Goal: Task Accomplishment & Management: Use online tool/utility

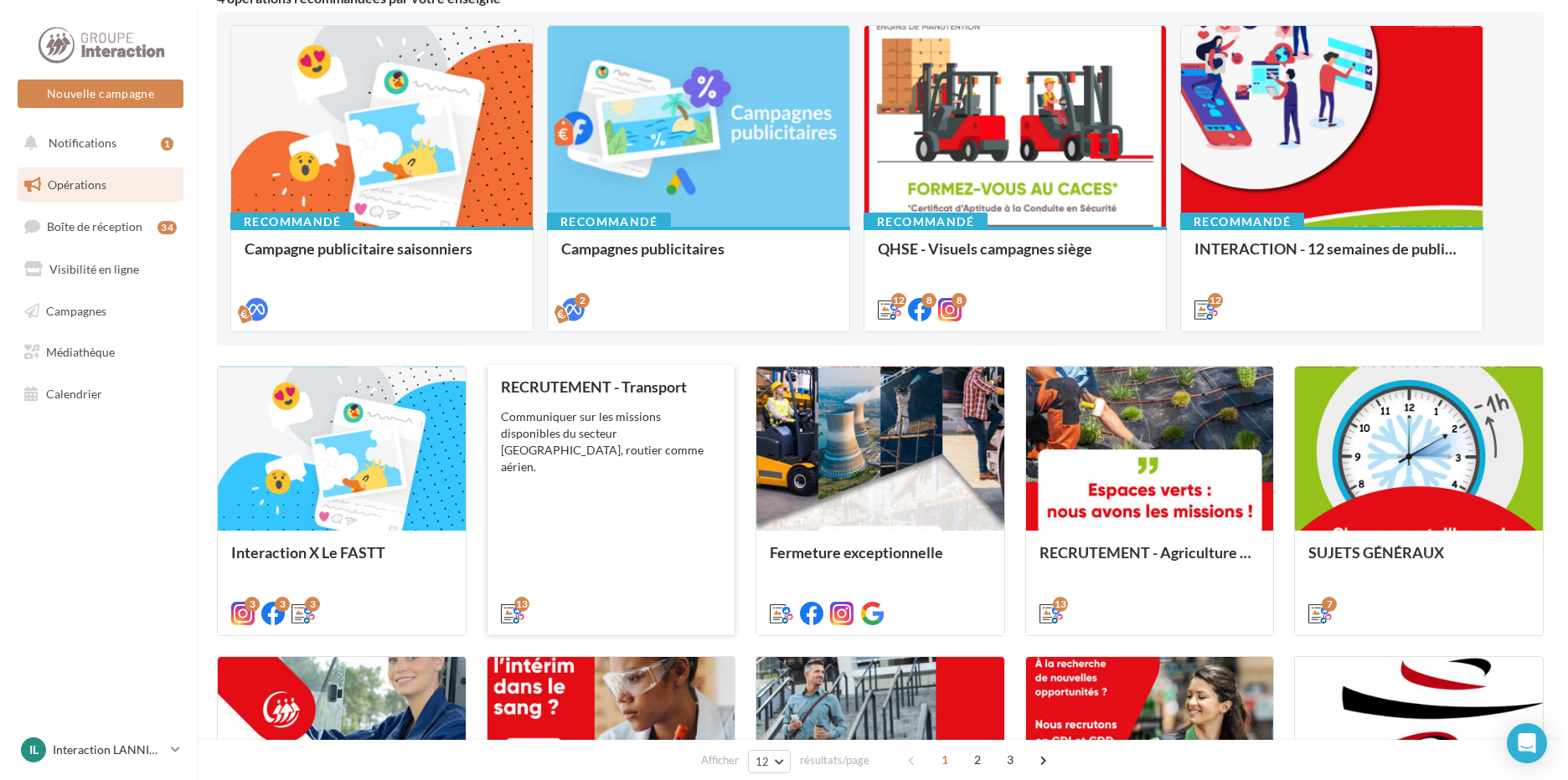
scroll to position [335, 0]
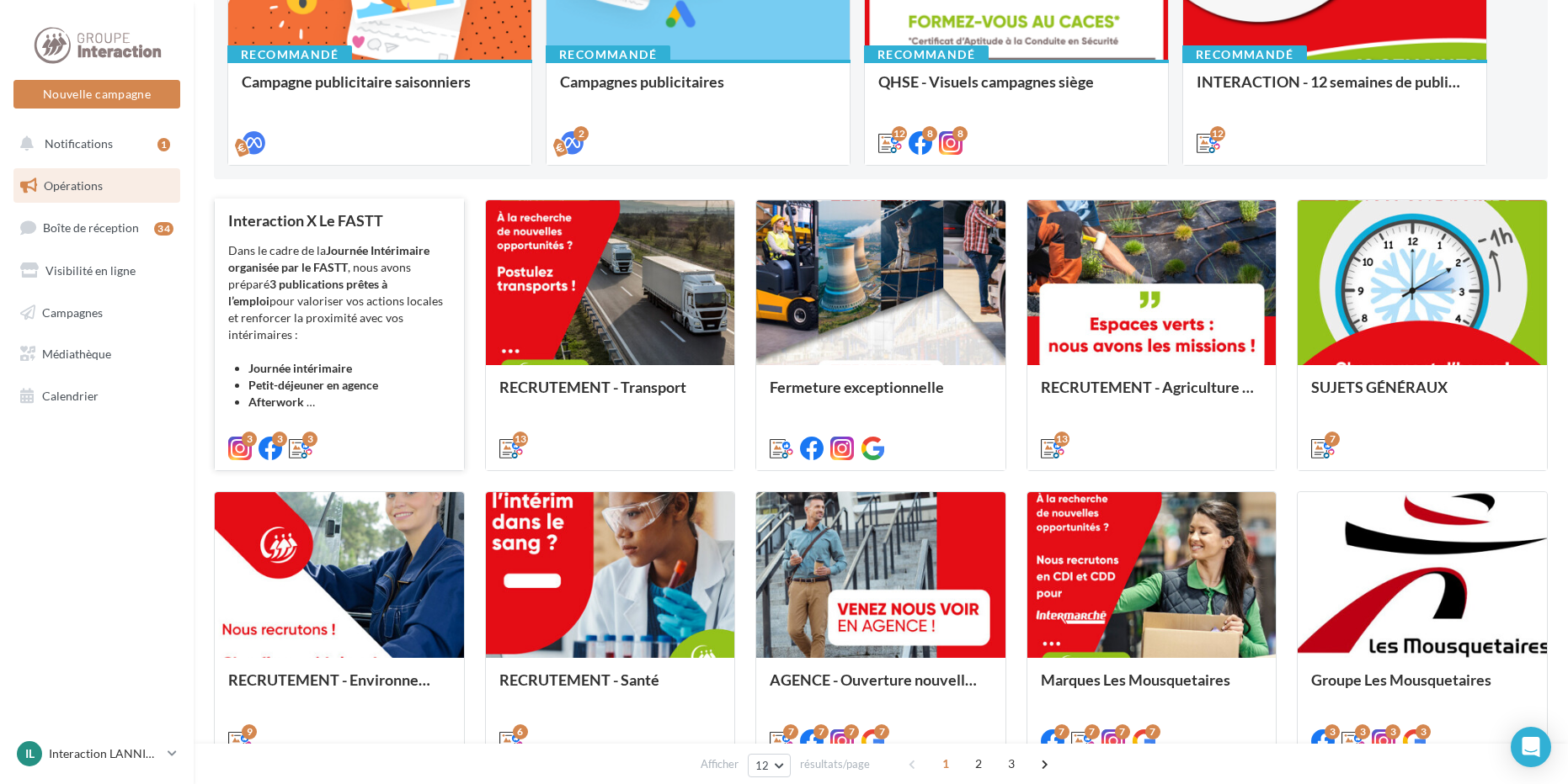
click at [378, 262] on div "Dans le cadre de la Journée Intérimaire organisée par le FASTT , nous avons pré…" at bounding box center [340, 326] width 222 height 168
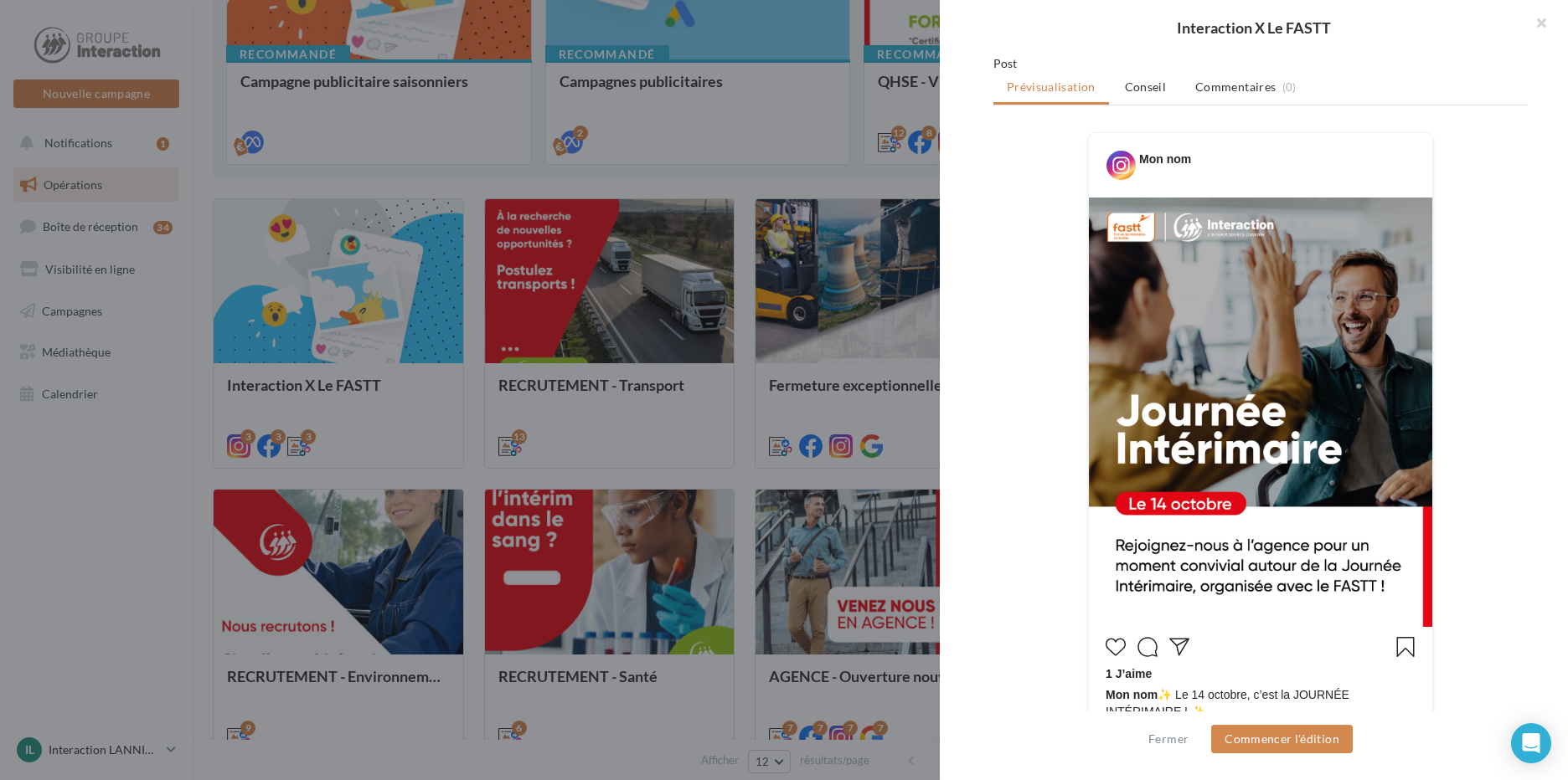
scroll to position [251, 0]
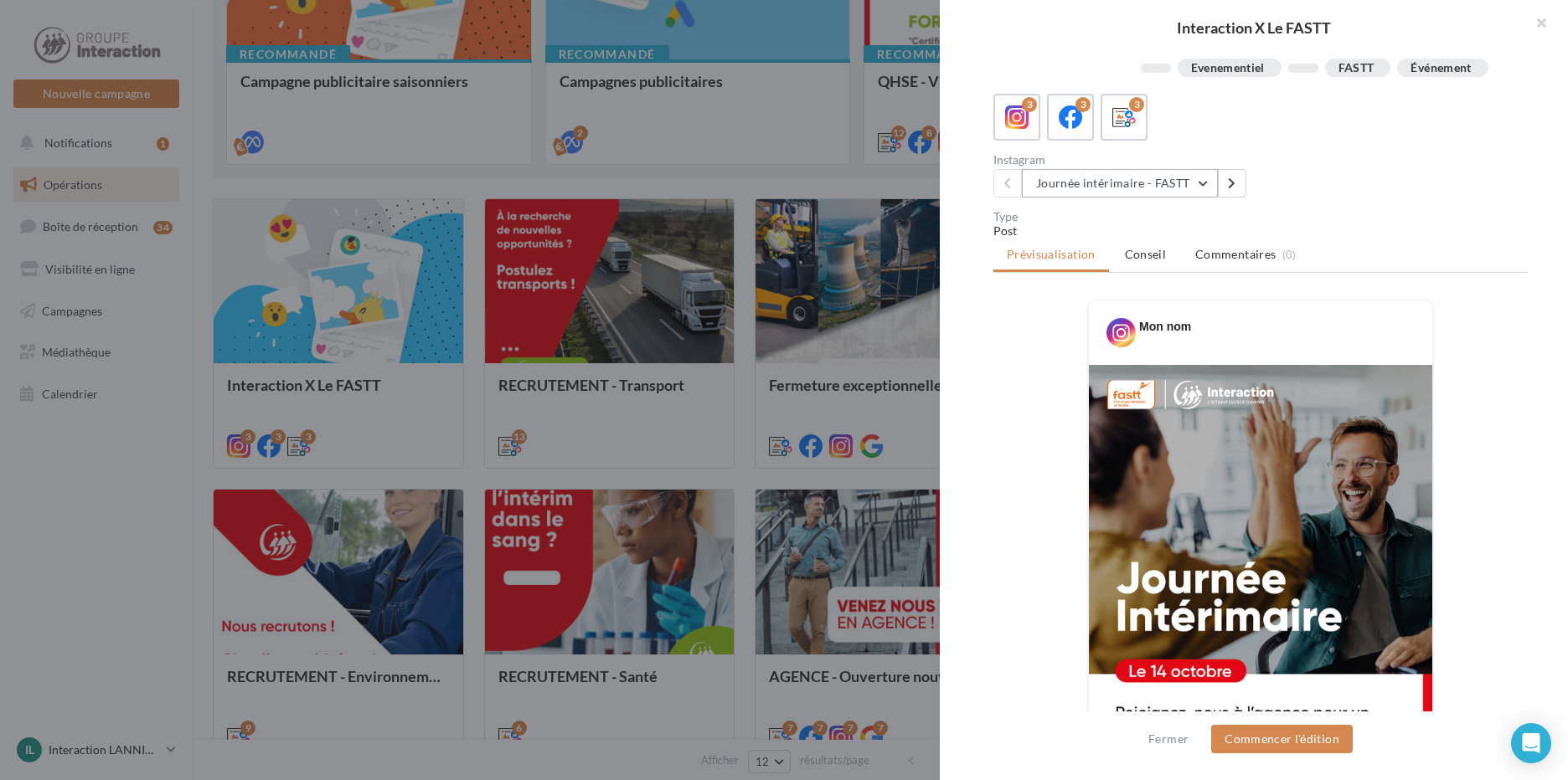
click at [1160, 197] on button "Journée intérimaire - FASTT" at bounding box center [1119, 183] width 196 height 28
click at [1184, 233] on span "Journée intérimaire - FASTT" at bounding box center [1122, 225] width 146 height 14
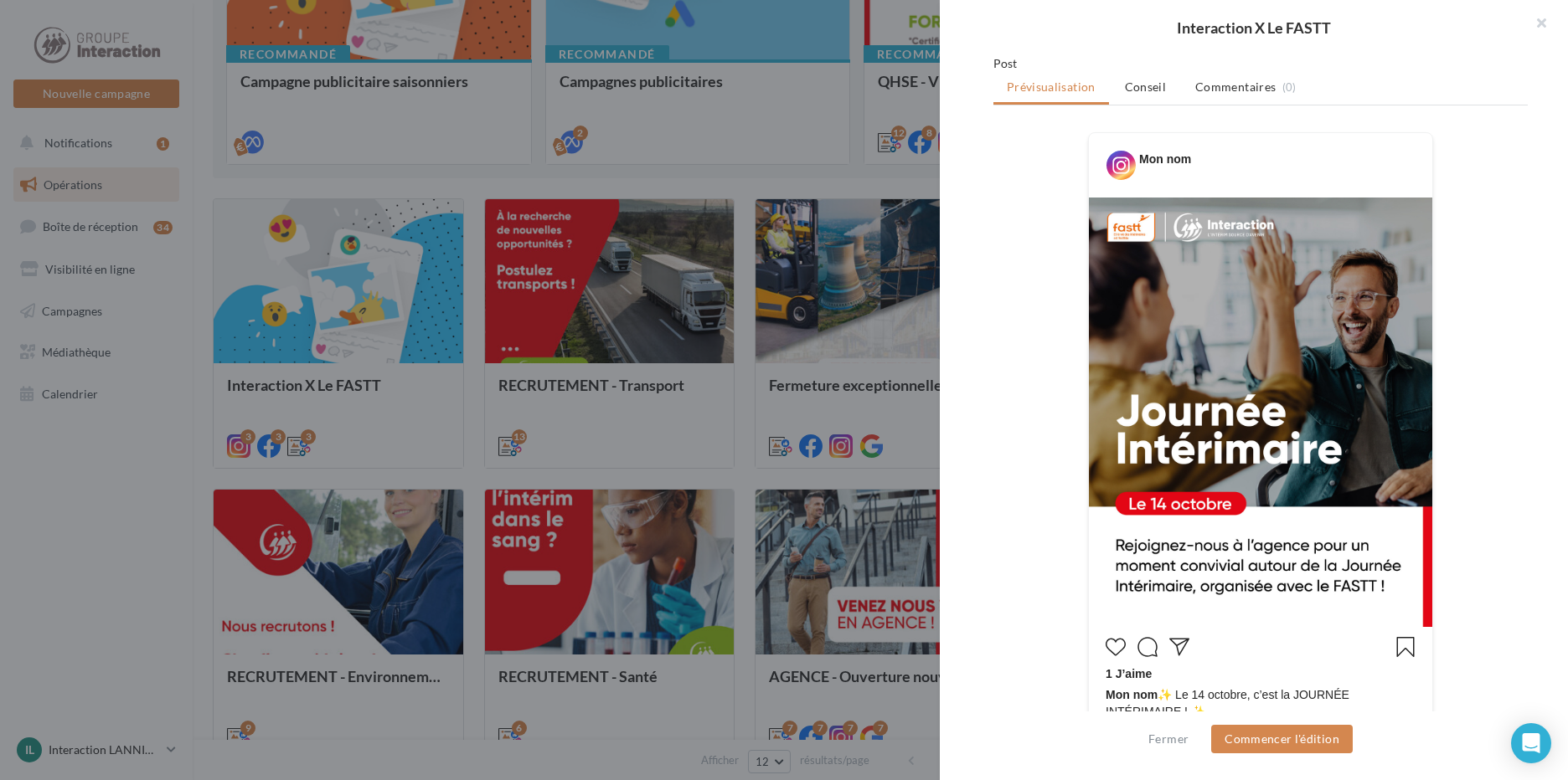
scroll to position [586, 0]
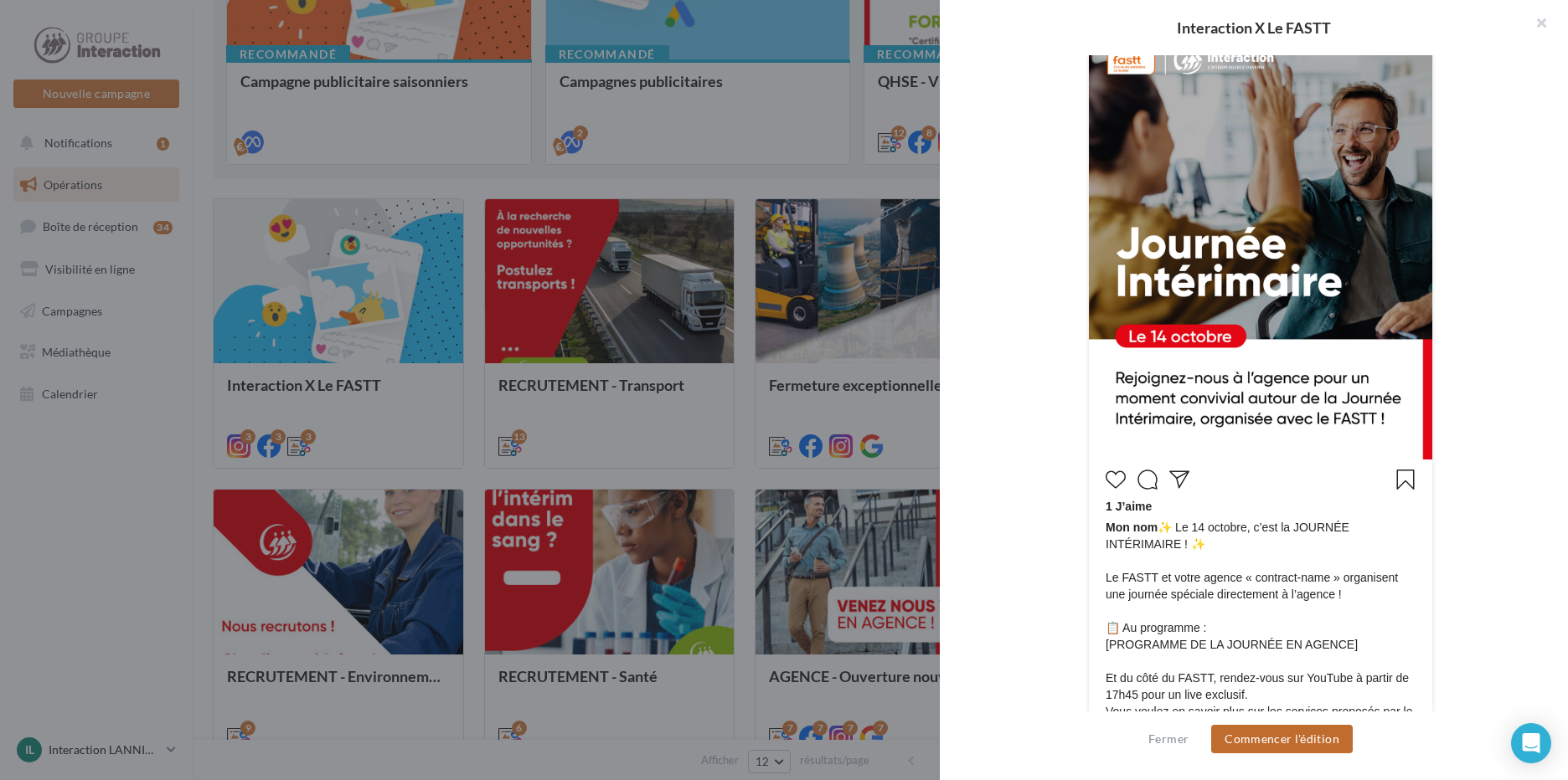
click at [1256, 742] on button "Commencer l'édition" at bounding box center [1282, 739] width 141 height 28
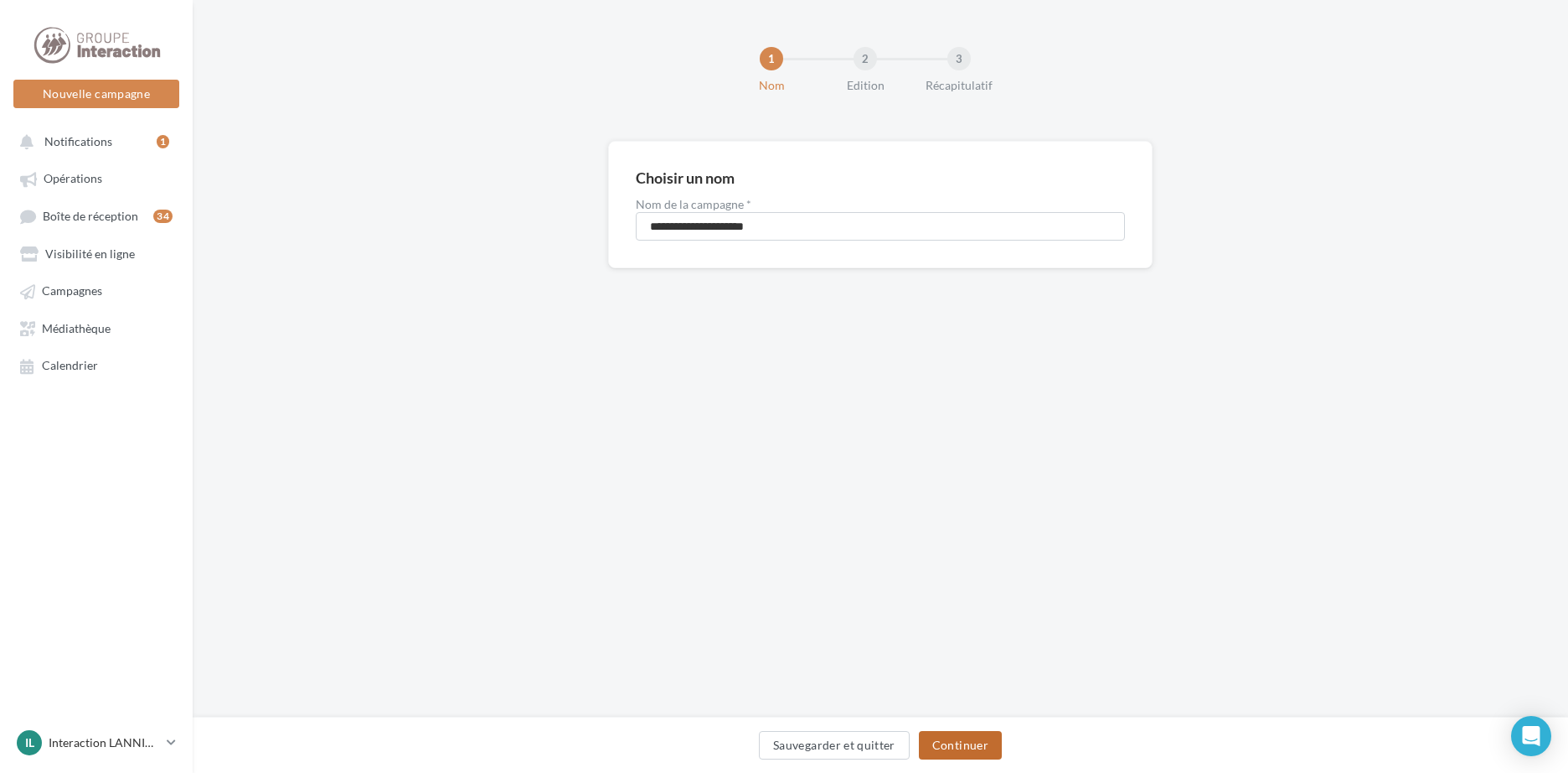
click at [951, 744] on button "Continuer" at bounding box center [960, 745] width 83 height 28
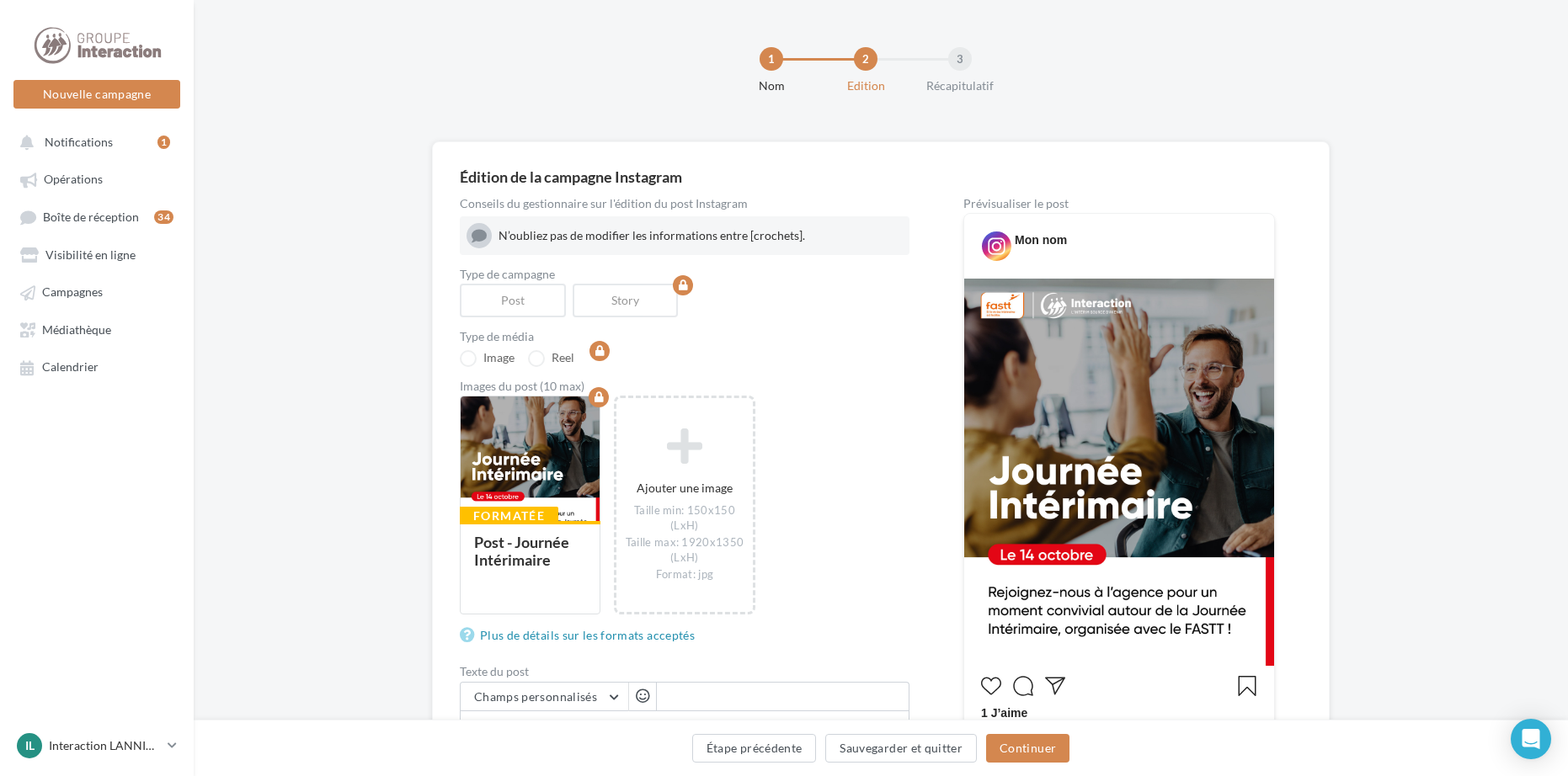
scroll to position [252, 0]
